Goal: Navigation & Orientation: Find specific page/section

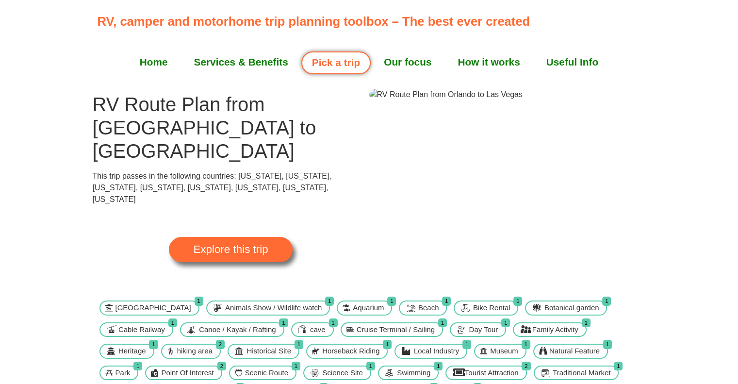
click at [237, 237] on link "Explore this trip" at bounding box center [230, 249] width 123 height 25
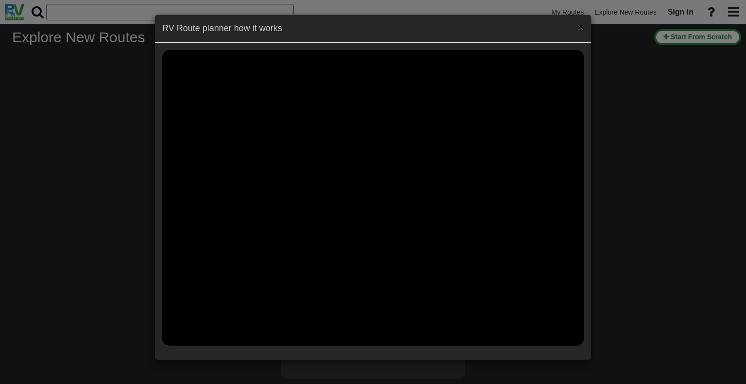
click at [579, 26] on span "×" at bounding box center [581, 26] width 6 height 11
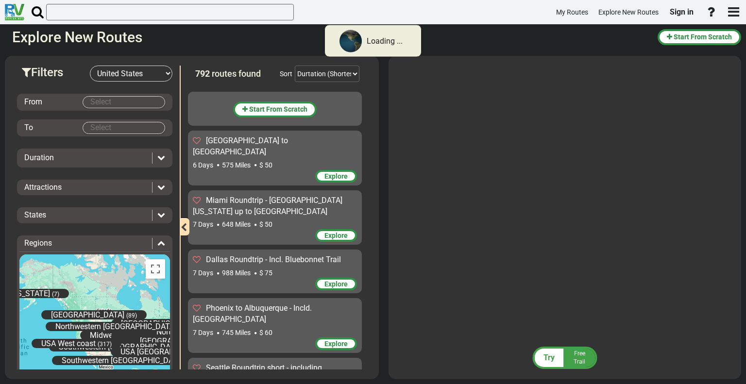
scroll to position [28409, 0]
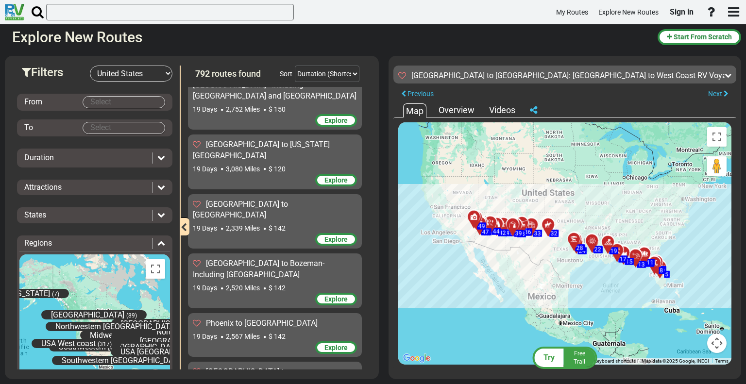
click at [627, 279] on div "To activate drag with keyboard, press Alt + Enter. Once in keyboard drag state,…" at bounding box center [564, 243] width 333 height 242
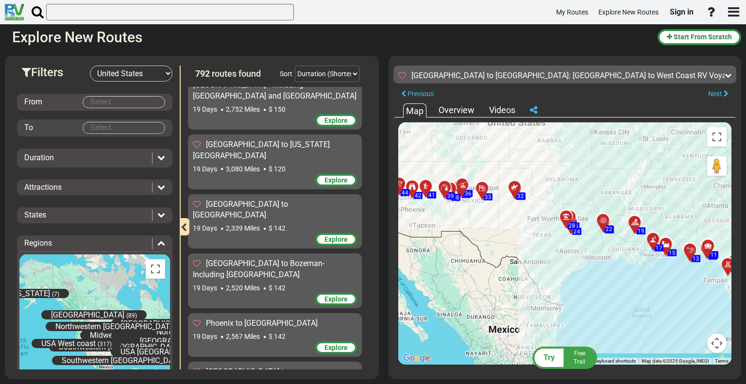
drag, startPoint x: 478, startPoint y: 240, endPoint x: 528, endPoint y: 251, distance: 51.3
click at [528, 253] on div "To activate drag with keyboard, press Alt + Enter. Once in keyboard drag state,…" at bounding box center [564, 243] width 333 height 242
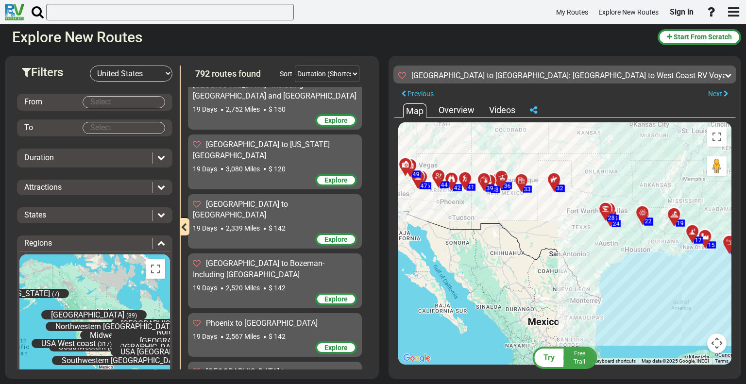
drag, startPoint x: 500, startPoint y: 226, endPoint x: 539, endPoint y: 221, distance: 39.6
click at [539, 221] on div "To activate drag with keyboard, press Alt + Enter. Once in keyboard drag state,…" at bounding box center [564, 243] width 333 height 242
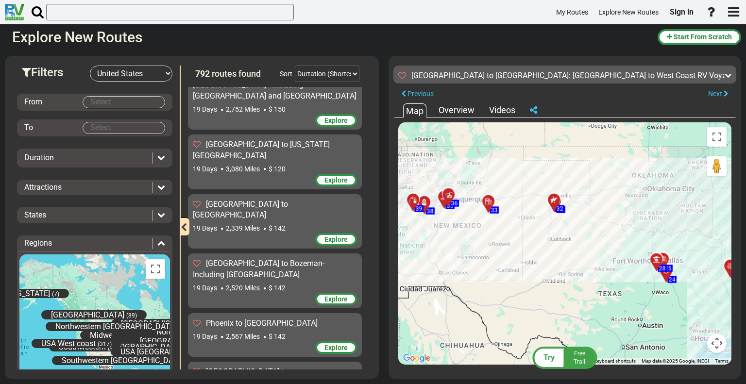
drag, startPoint x: 542, startPoint y: 214, endPoint x: 529, endPoint y: 276, distance: 63.6
click at [529, 276] on div "To activate drag with keyboard, press Alt + Enter. Once in keyboard drag state,…" at bounding box center [564, 243] width 333 height 242
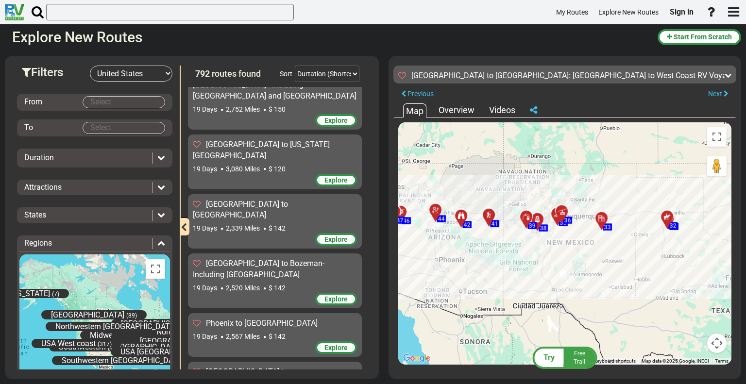
drag, startPoint x: 472, startPoint y: 266, endPoint x: 586, endPoint y: 283, distance: 115.8
click at [586, 283] on div "To activate drag with keyboard, press Alt + Enter. Once in keyboard drag state,…" at bounding box center [564, 243] width 333 height 242
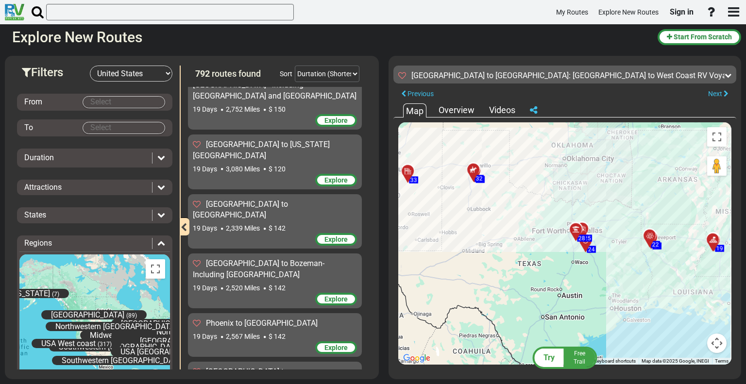
drag, startPoint x: 602, startPoint y: 308, endPoint x: 413, endPoint y: 267, distance: 193.3
click at [413, 267] on div "To activate drag with keyboard, press Alt + Enter. Once in keyboard drag state,…" at bounding box center [564, 243] width 333 height 242
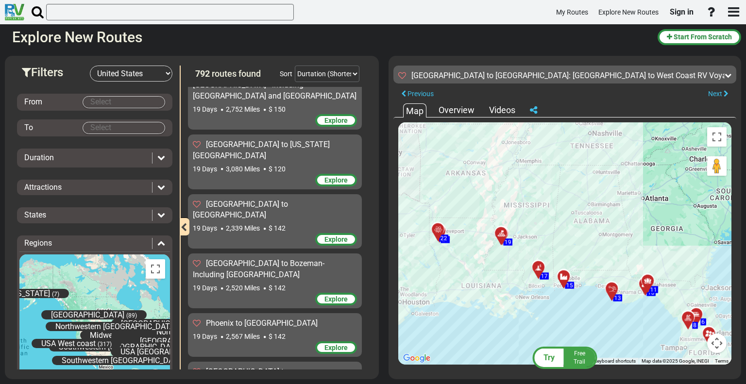
drag, startPoint x: 664, startPoint y: 283, endPoint x: 470, endPoint y: 282, distance: 193.7
click at [470, 282] on div "To activate drag with keyboard, press Alt + Enter. Once in keyboard drag state,…" at bounding box center [564, 243] width 333 height 242
click at [448, 272] on div "To activate drag with keyboard, press Alt + Enter. Once in keyboard drag state,…" at bounding box center [564, 243] width 333 height 242
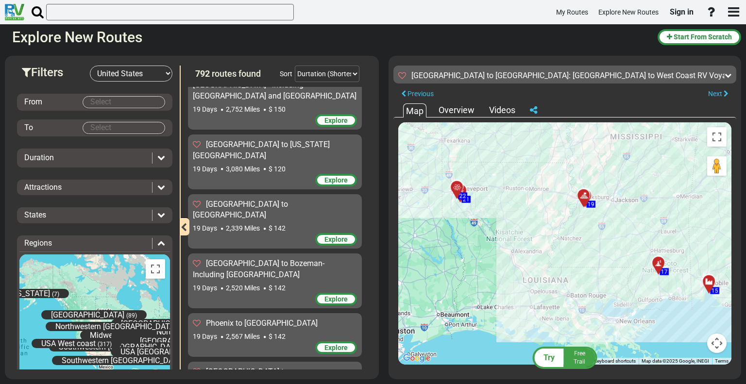
drag, startPoint x: 439, startPoint y: 267, endPoint x: 472, endPoint y: 267, distance: 32.5
click at [472, 267] on div "To activate drag with keyboard, press Alt + Enter. Once in keyboard drag state,…" at bounding box center [564, 243] width 333 height 242
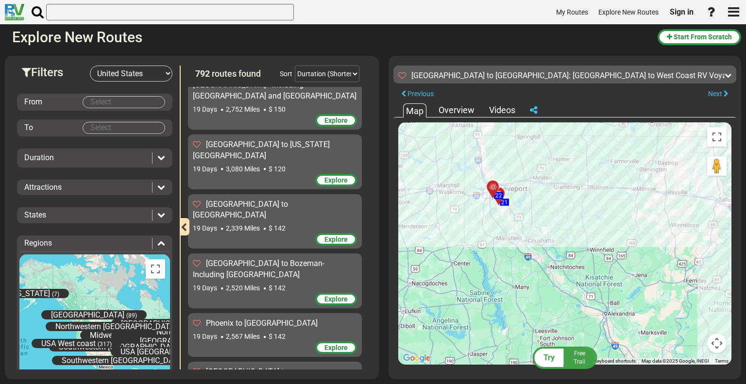
drag, startPoint x: 423, startPoint y: 154, endPoint x: 472, endPoint y: 230, distance: 90.2
click at [472, 230] on div "To activate drag with keyboard, press Alt + Enter. Once in keyboard drag state,…" at bounding box center [564, 243] width 333 height 242
click at [495, 188] on div at bounding box center [496, 191] width 16 height 15
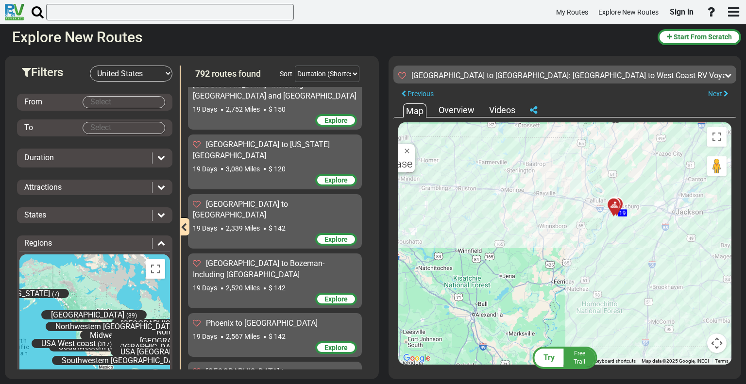
drag, startPoint x: 549, startPoint y: 235, endPoint x: 408, endPoint y: 233, distance: 140.8
click at [408, 233] on div "To activate drag with keyboard, press Alt + Enter. Once in keyboard drag state,…" at bounding box center [564, 243] width 333 height 242
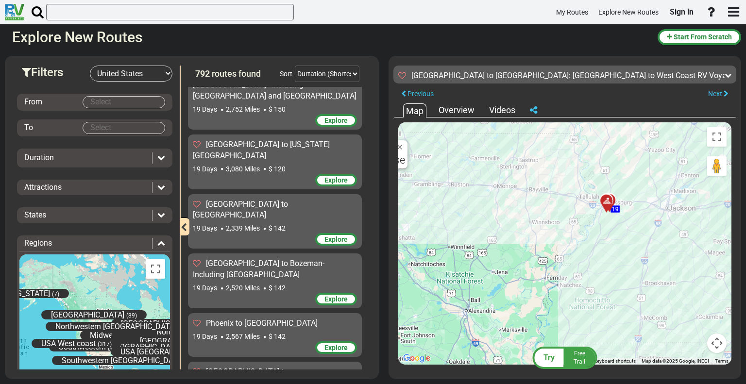
click at [609, 200] on div at bounding box center [609, 205] width 16 height 15
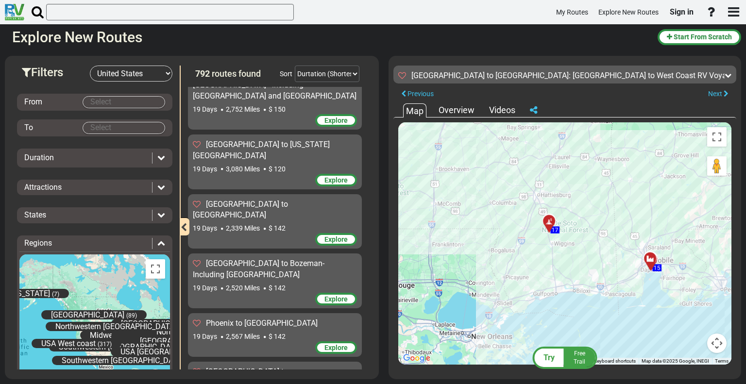
drag, startPoint x: 606, startPoint y: 233, endPoint x: 420, endPoint y: 118, distance: 218.4
click at [420, 118] on div "To navigate the map with touch gestures double-tap and hold your finger on the …" at bounding box center [564, 243] width 343 height 252
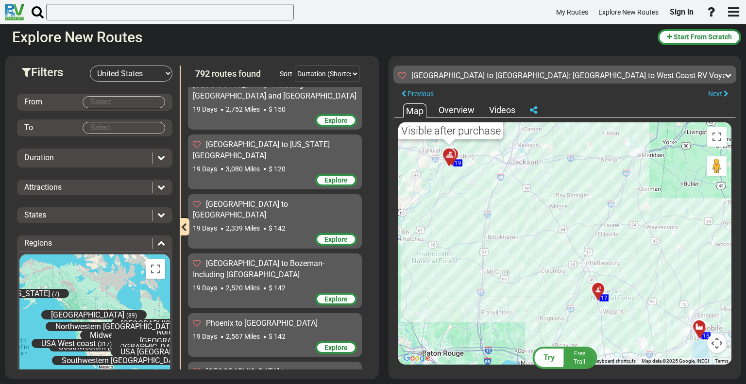
drag, startPoint x: 589, startPoint y: 229, endPoint x: 637, endPoint y: 297, distance: 82.8
click at [637, 297] on div "To activate drag with keyboard, press Alt + Enter. Once in keyboard drag state,…" at bounding box center [564, 243] width 333 height 242
drag, startPoint x: 437, startPoint y: 209, endPoint x: 555, endPoint y: 227, distance: 118.8
click at [544, 224] on div "To activate drag with keyboard, press Alt + Enter. Once in keyboard drag state,…" at bounding box center [564, 243] width 333 height 242
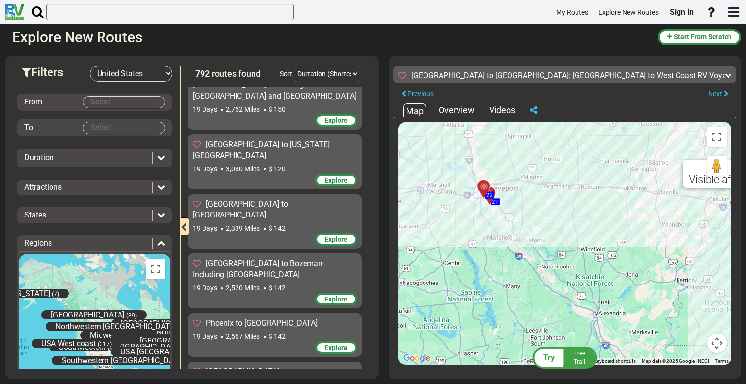
drag, startPoint x: 519, startPoint y: 240, endPoint x: 658, endPoint y: 260, distance: 140.3
click at [652, 260] on div "To activate drag with keyboard, press Alt + Enter. Once in keyboard drag state,…" at bounding box center [564, 243] width 333 height 242
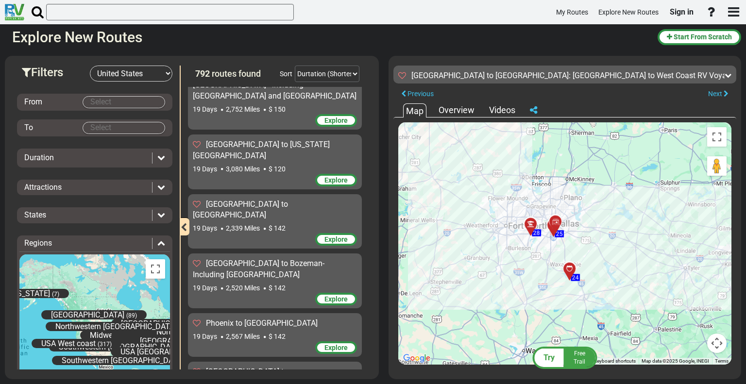
drag, startPoint x: 529, startPoint y: 174, endPoint x: 659, endPoint y: 209, distance: 135.3
click at [659, 209] on div "To activate drag with keyboard, press Alt + Enter. Once in keyboard drag state,…" at bounding box center [564, 243] width 333 height 242
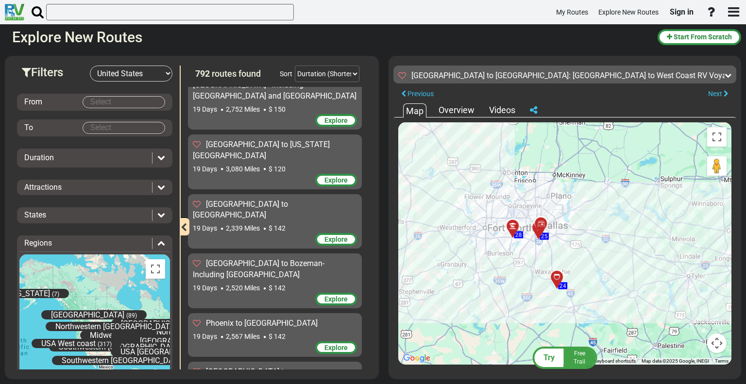
click at [659, 209] on div "To activate drag with keyboard, press Alt + Enter. Once in keyboard drag state,…" at bounding box center [564, 243] width 333 height 242
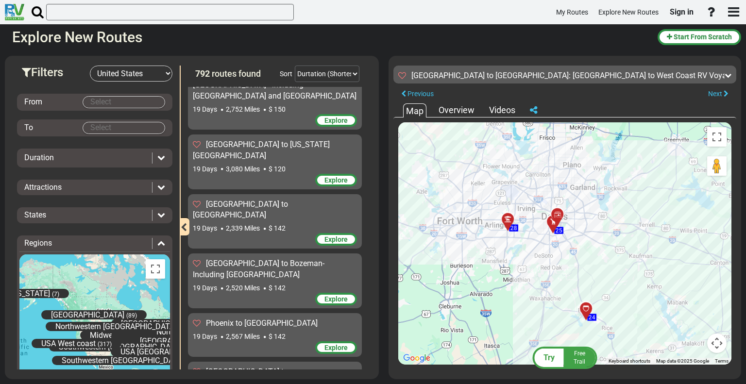
drag, startPoint x: 532, startPoint y: 243, endPoint x: 650, endPoint y: 217, distance: 120.8
click at [650, 217] on div "To activate drag with keyboard, press Alt + Enter. Once in keyboard drag state,…" at bounding box center [564, 243] width 333 height 242
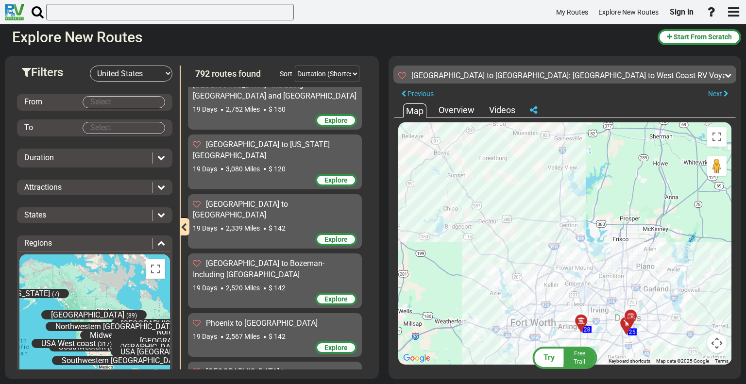
drag, startPoint x: 427, startPoint y: 163, endPoint x: 501, endPoint y: 257, distance: 119.9
click at [501, 257] on div "To activate drag with keyboard, press Alt + Enter. Once in keyboard drag state,…" at bounding box center [564, 243] width 333 height 242
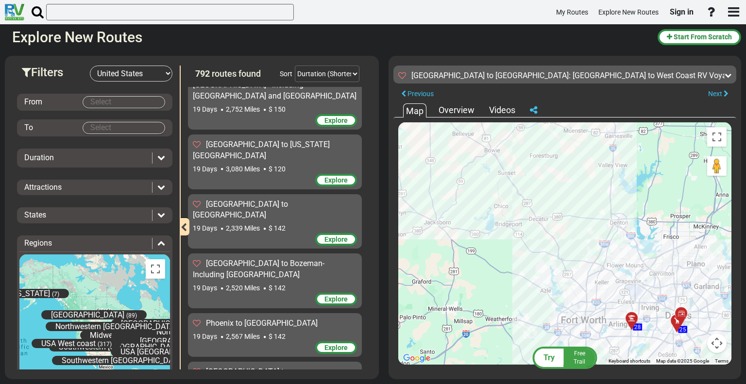
drag, startPoint x: 489, startPoint y: 192, endPoint x: 627, endPoint y: 240, distance: 146.2
click at [609, 236] on div "To activate drag with keyboard, press Alt + Enter. Once in keyboard drag state,…" at bounding box center [564, 243] width 333 height 242
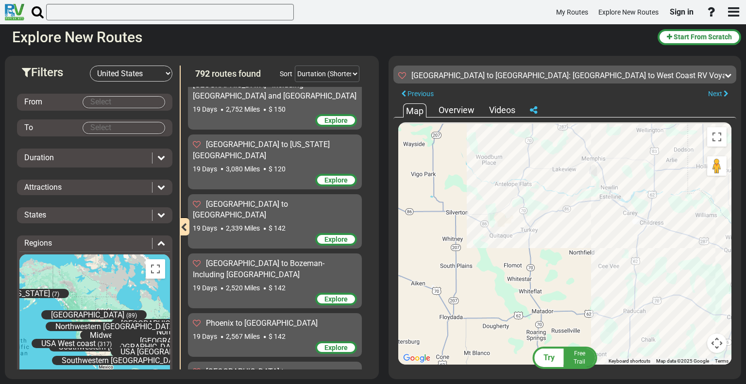
drag, startPoint x: 517, startPoint y: 204, endPoint x: 728, endPoint y: 318, distance: 239.4
click at [729, 318] on div "To activate drag with keyboard, press Alt + Enter. Once in keyboard drag state,…" at bounding box center [564, 243] width 333 height 242
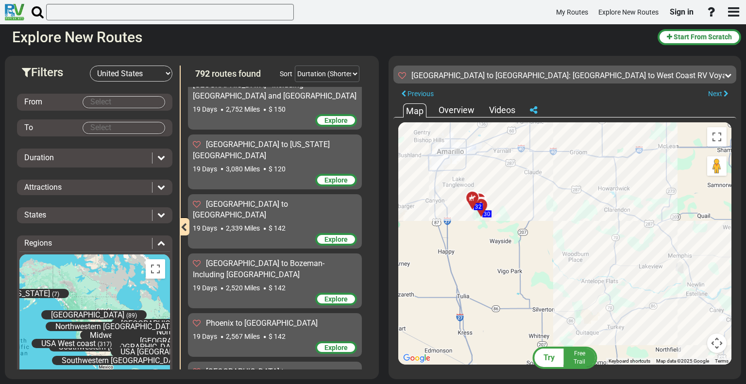
drag, startPoint x: 511, startPoint y: 269, endPoint x: 568, endPoint y: 349, distance: 98.4
click at [568, 61] on div "Try Free Trail Orlando to Las Vegas: East Coast to West Coast RV Voyage 135 +" at bounding box center [564, 61] width 343 height 0
click at [474, 199] on div at bounding box center [476, 201] width 16 height 15
